Goal: Task Accomplishment & Management: Manage account settings

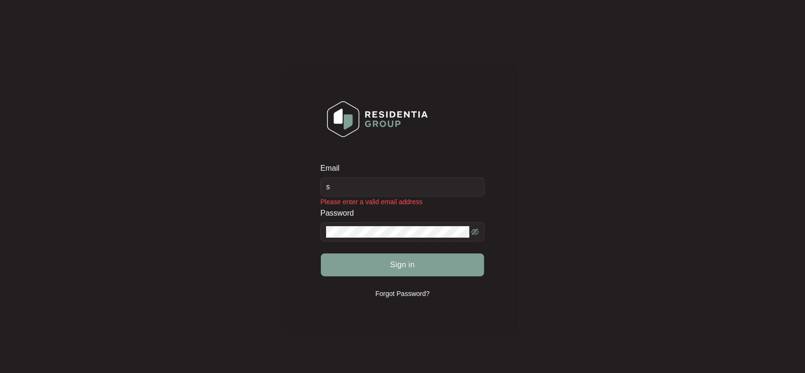
type input "[EMAIL_ADDRESS][DOMAIN_NAME]"
click at [382, 239] on span at bounding box center [403, 231] width 164 height 19
click at [321, 253] on button "Sign in" at bounding box center [402, 264] width 163 height 23
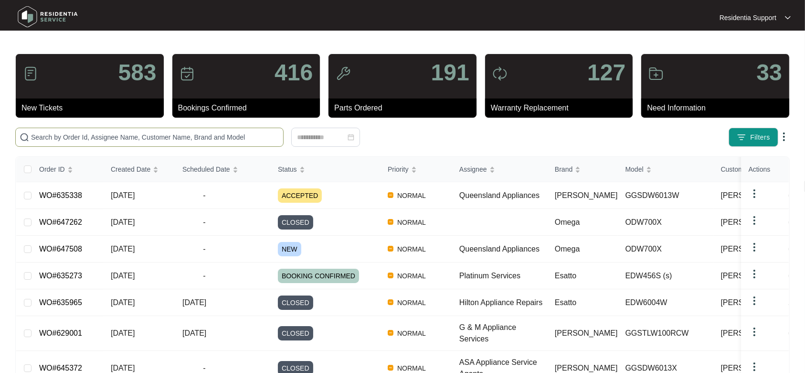
click at [119, 133] on input "text" at bounding box center [155, 137] width 248 height 11
paste input "647262"
type input "647262"
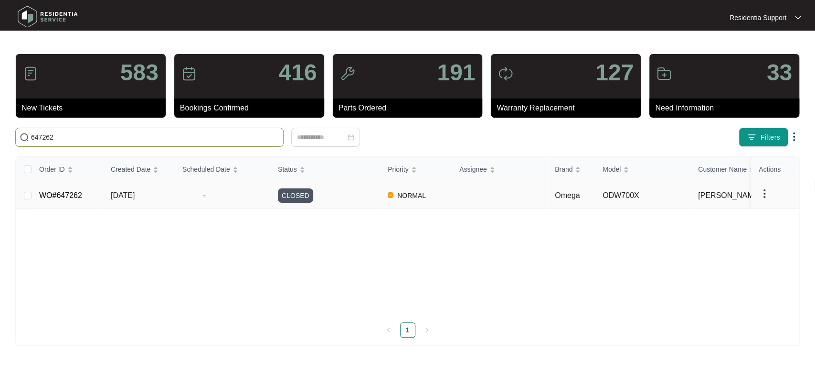
click at [768, 189] on img at bounding box center [764, 193] width 11 height 11
click at [768, 208] on span "Archive" at bounding box center [778, 212] width 22 height 11
